Goal: Task Accomplishment & Management: Use online tool/utility

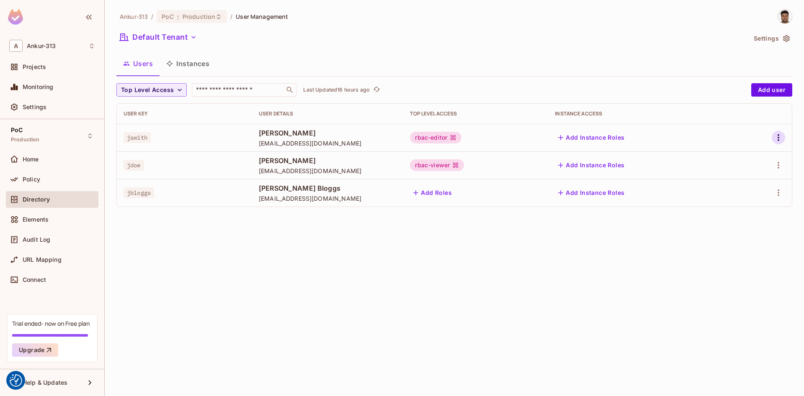
click at [776, 141] on icon "button" at bounding box center [778, 138] width 10 height 10
click at [774, 38] on div at bounding box center [402, 198] width 804 height 396
click at [784, 37] on icon "button" at bounding box center [786, 38] width 8 height 8
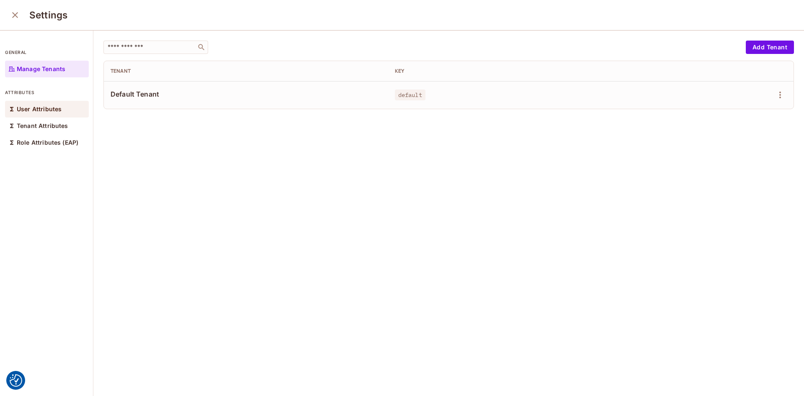
click at [28, 108] on p "User Attributes" at bounding box center [39, 109] width 45 height 7
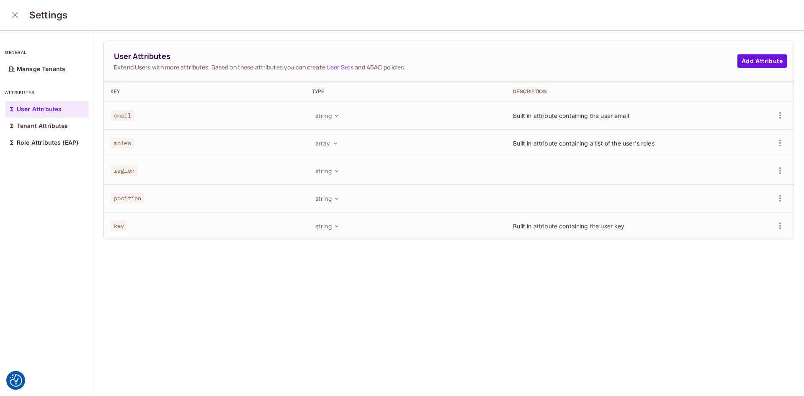
click at [13, 20] on icon "close" at bounding box center [15, 15] width 10 height 10
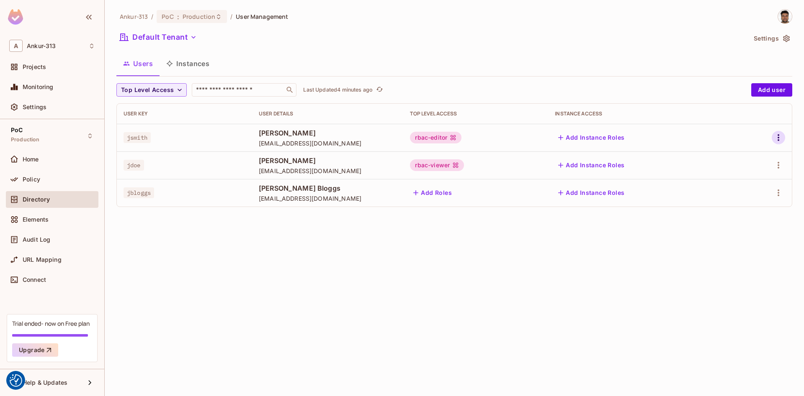
click at [779, 138] on icon "button" at bounding box center [778, 138] width 10 height 10
click at [745, 157] on li "Edit" at bounding box center [742, 157] width 74 height 18
click at [781, 138] on icon "button" at bounding box center [778, 138] width 10 height 10
click at [743, 180] on span "Edit Attributes" at bounding box center [749, 175] width 46 height 13
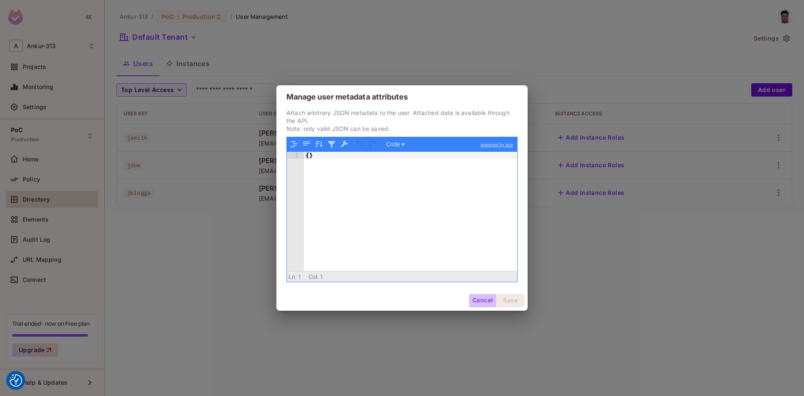
click at [480, 301] on button "Cancel" at bounding box center [482, 300] width 27 height 13
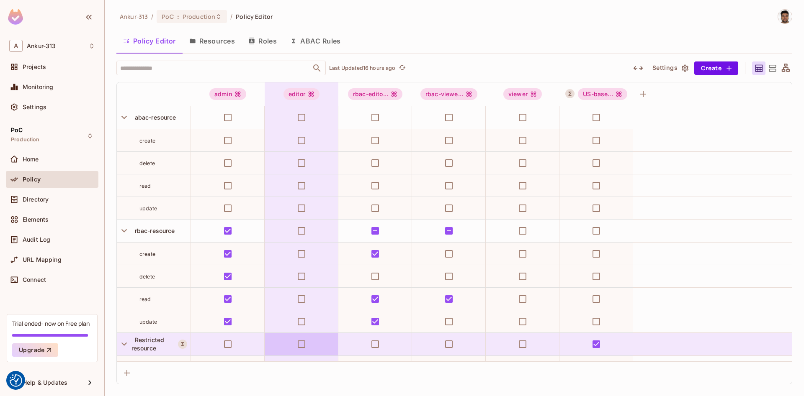
scroll to position [85, 0]
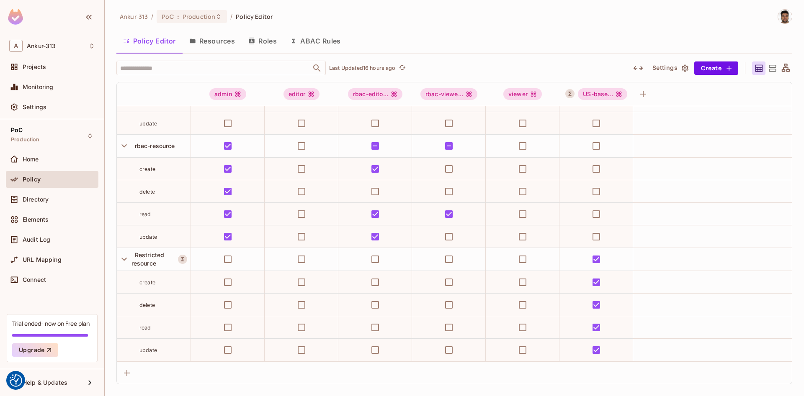
click at [200, 46] on button "Resources" at bounding box center [211, 41] width 59 height 21
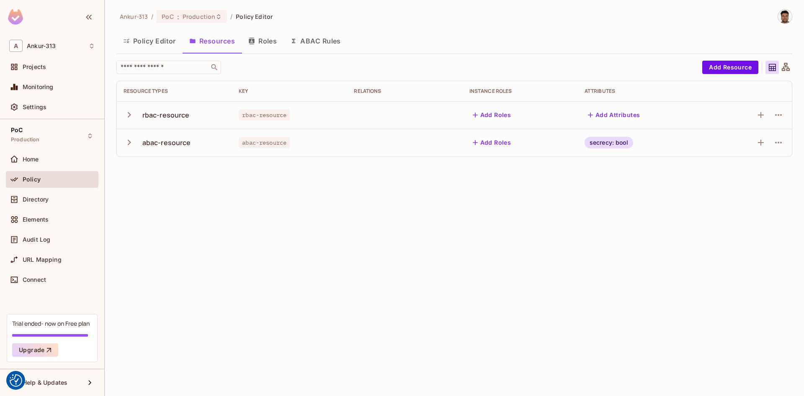
click at [126, 116] on icon "button" at bounding box center [128, 114] width 11 height 11
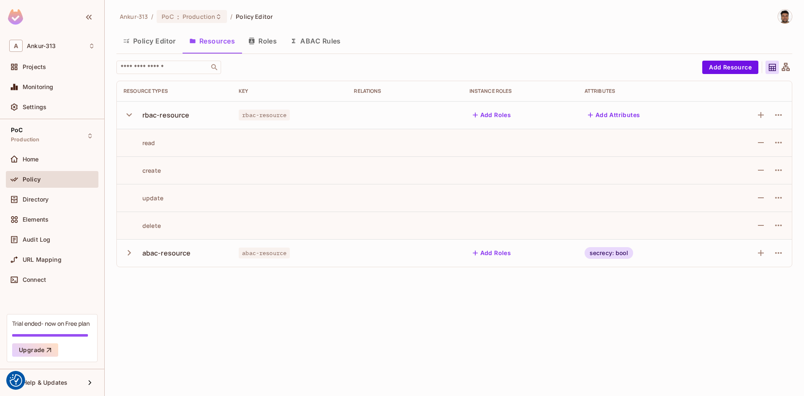
click at [126, 116] on icon "button" at bounding box center [128, 114] width 11 height 11
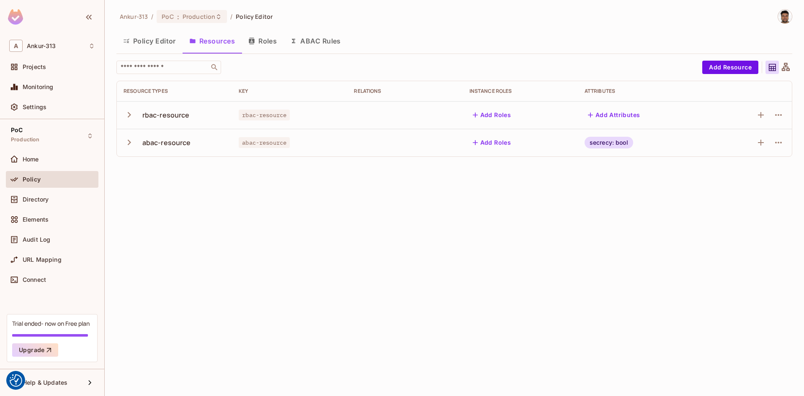
click at [126, 143] on icon "button" at bounding box center [128, 142] width 11 height 11
click at [782, 143] on icon "button" at bounding box center [778, 143] width 10 height 10
click at [725, 179] on div "Edit Resource" at bounding box center [741, 176] width 39 height 8
click at [774, 142] on icon "button" at bounding box center [778, 143] width 10 height 10
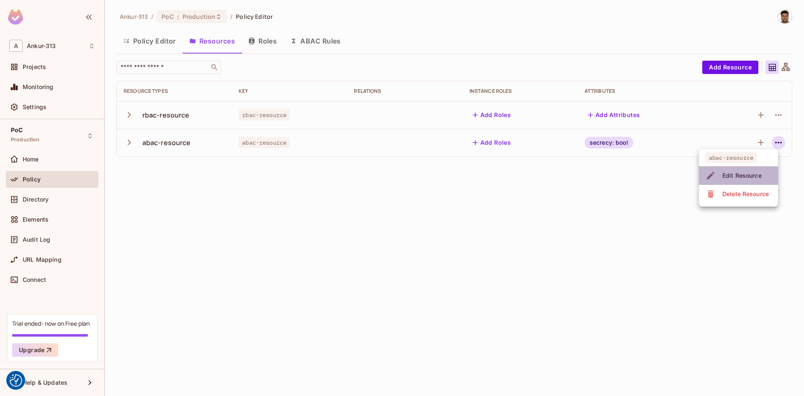
click at [735, 175] on div "Edit Resource" at bounding box center [741, 176] width 39 height 8
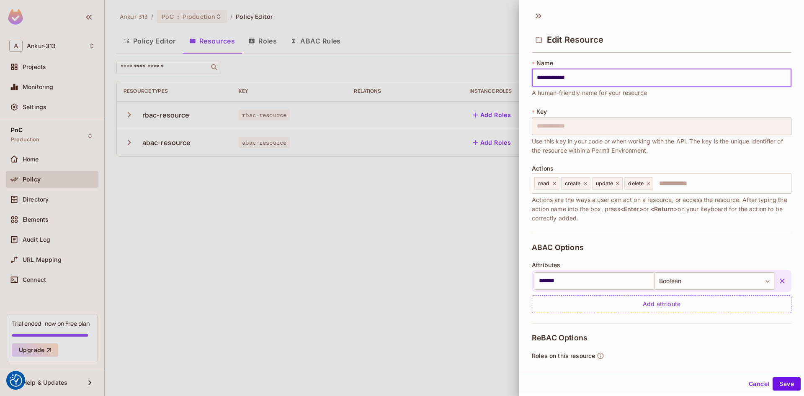
click at [753, 383] on button "Cancel" at bounding box center [758, 384] width 27 height 13
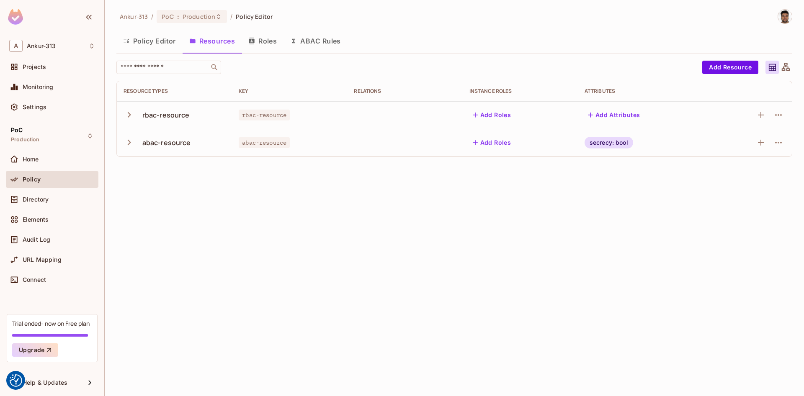
click at [322, 42] on button "ABAC Rules" at bounding box center [315, 41] width 64 height 21
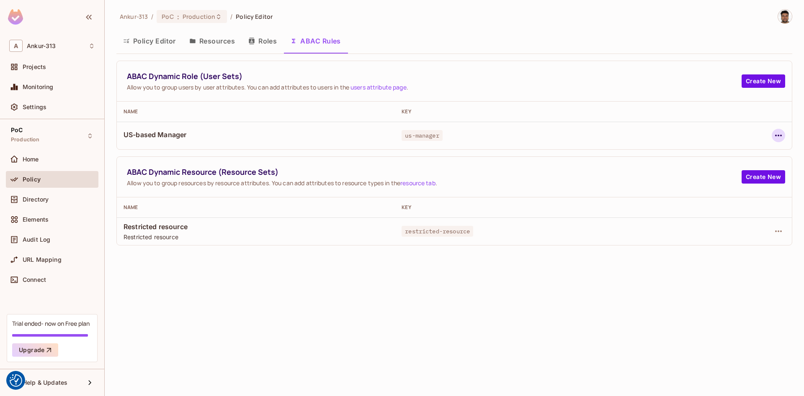
click at [780, 137] on icon "button" at bounding box center [778, 136] width 10 height 10
click at [729, 157] on div "Edit Dynamic Role (User Set)" at bounding box center [721, 155] width 82 height 8
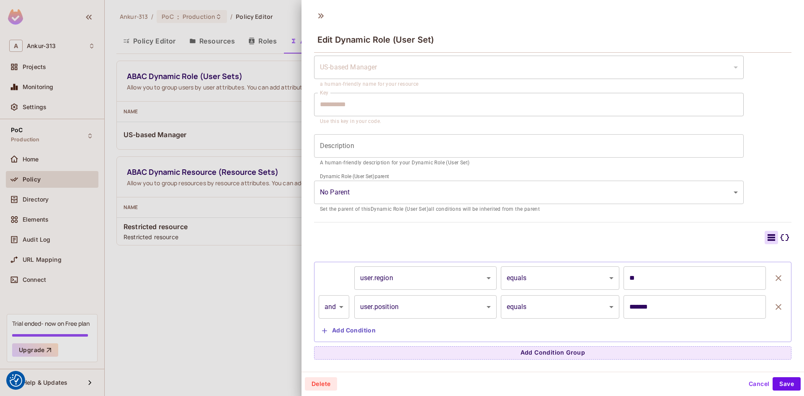
scroll to position [1, 0]
click at [522, 227] on div "**********" at bounding box center [552, 194] width 477 height 329
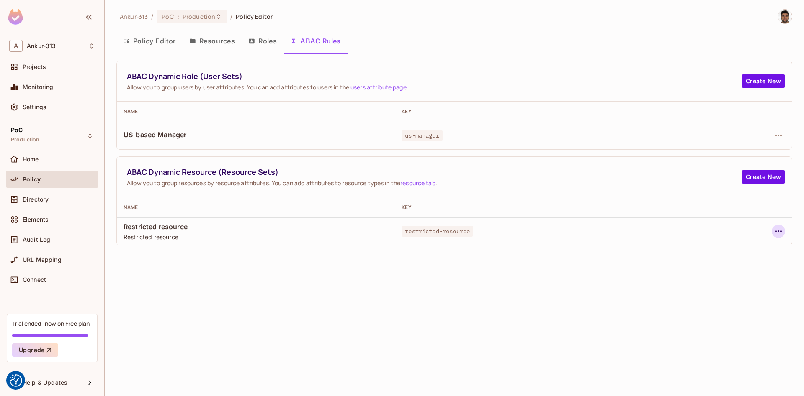
click at [779, 236] on icon "button" at bounding box center [778, 231] width 10 height 10
click at [673, 265] on div "Edit Dynamic Resource (Resource Set)" at bounding box center [706, 264] width 109 height 8
click at [778, 229] on icon "button" at bounding box center [778, 231] width 10 height 10
click at [694, 262] on div "Edit Dynamic Resource (Resource Set)" at bounding box center [706, 264] width 109 height 8
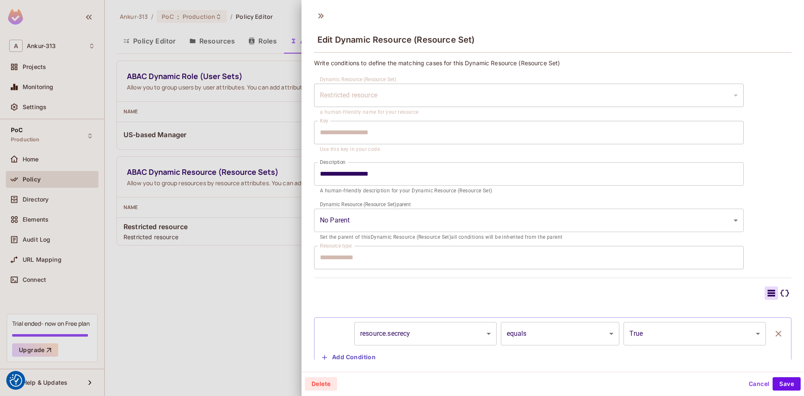
scroll to position [27, 0]
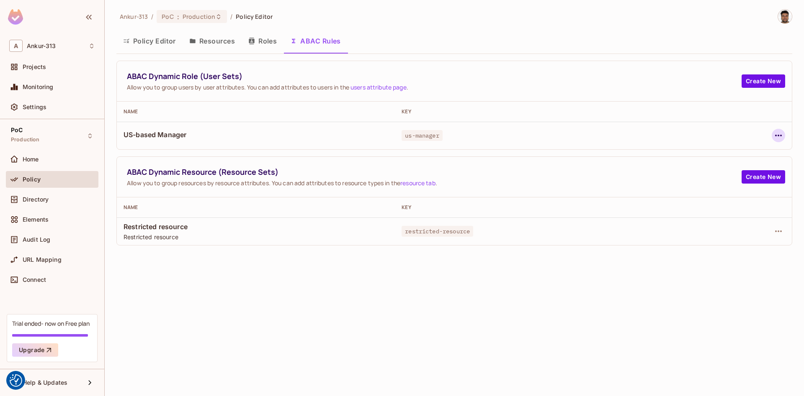
click at [777, 135] on icon "button" at bounding box center [778, 136] width 10 height 10
click at [697, 157] on div "Edit Dynamic Role (User Set)" at bounding box center [721, 155] width 82 height 8
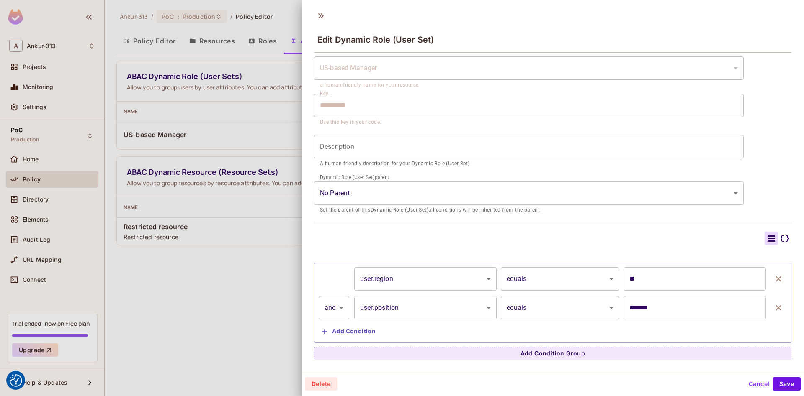
scroll to position [28, 0]
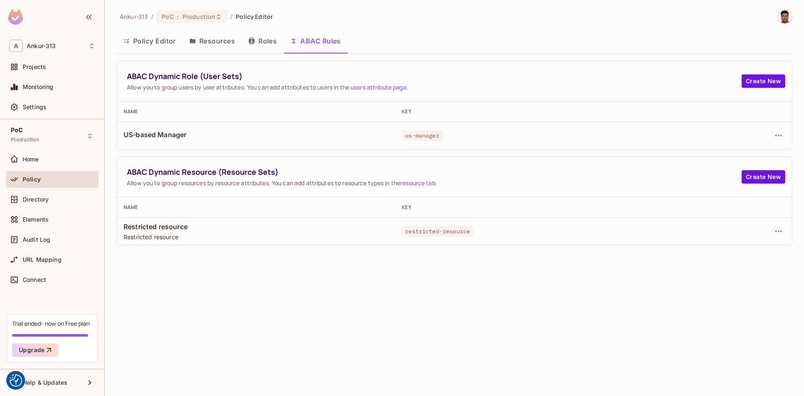
click at [150, 44] on button "Policy Editor" at bounding box center [149, 41] width 66 height 21
